Goal: Entertainment & Leisure: Consume media (video, audio)

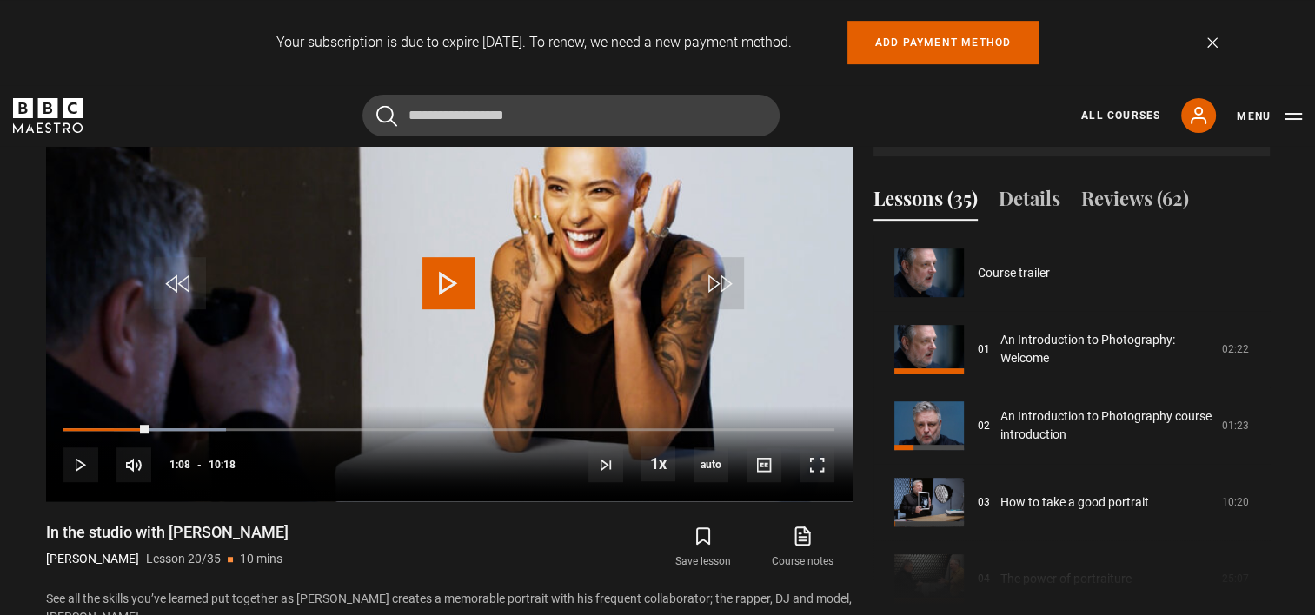
scroll to position [1453, 0]
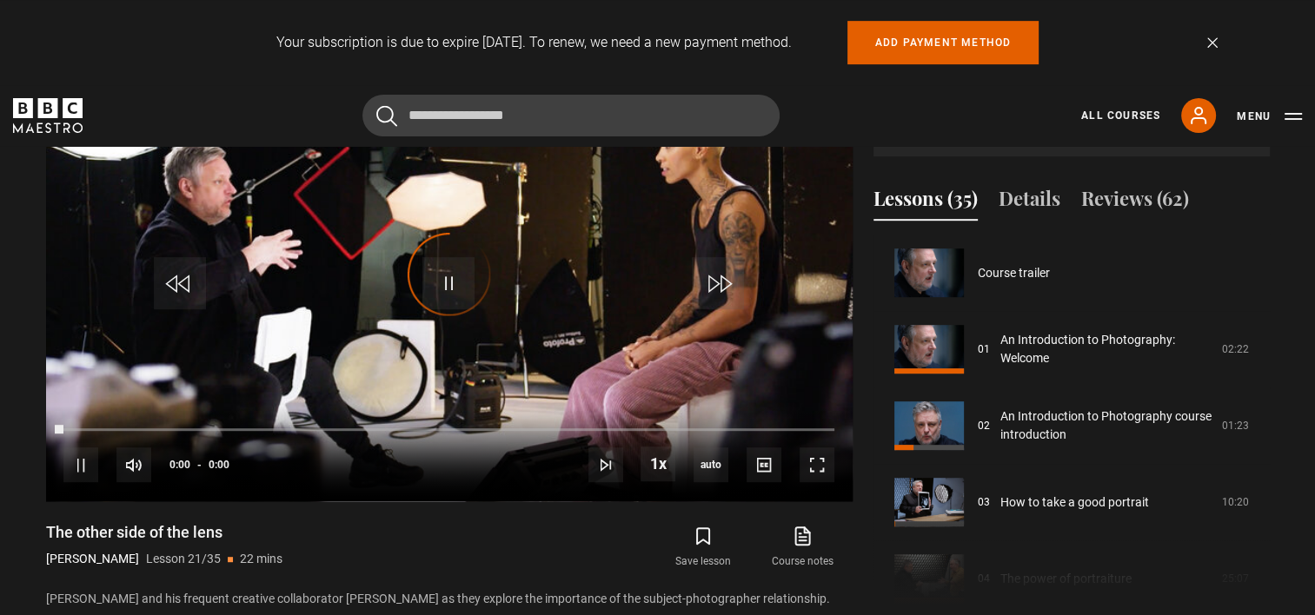
scroll to position [1529, 0]
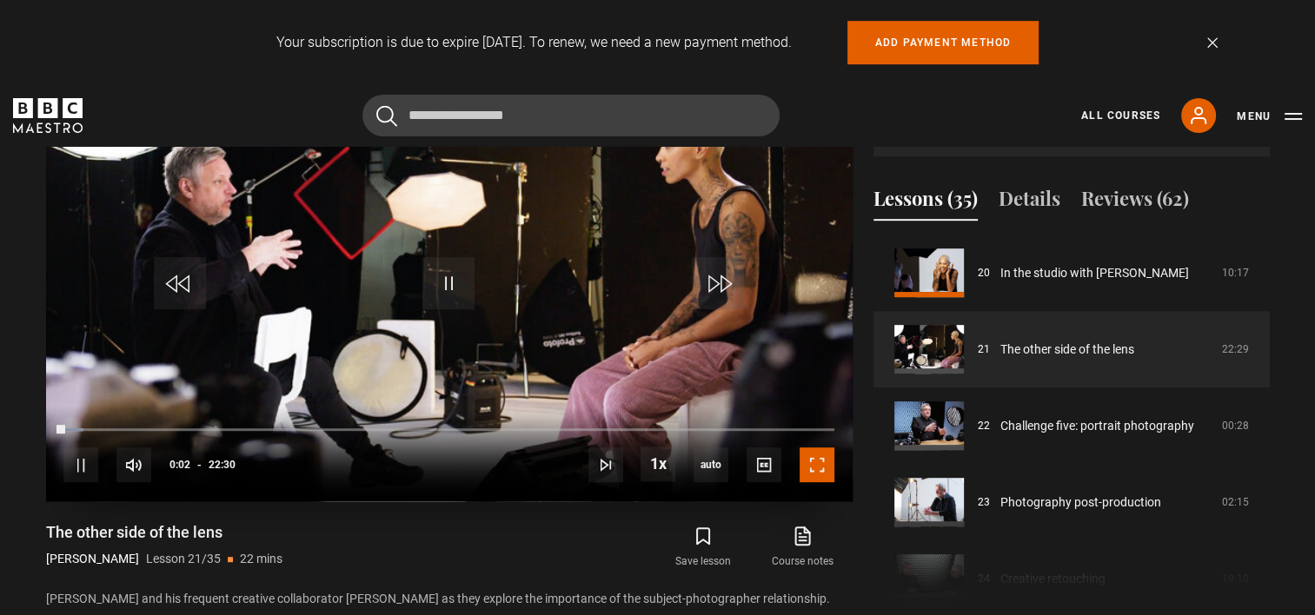
click at [815, 473] on span "Video Player" at bounding box center [816, 465] width 35 height 35
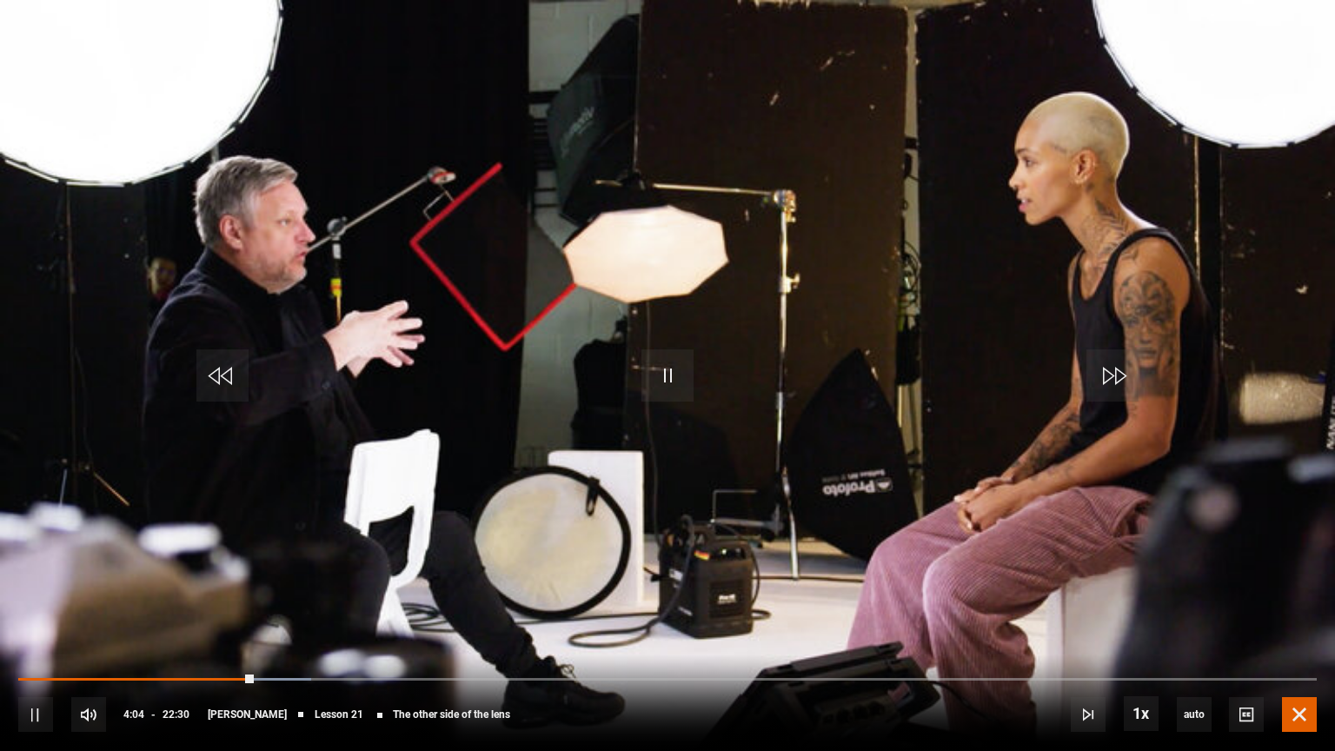
click at [1296, 614] on span "Video Player" at bounding box center [1299, 714] width 35 height 35
